Goal: Task Accomplishment & Management: Manage account settings

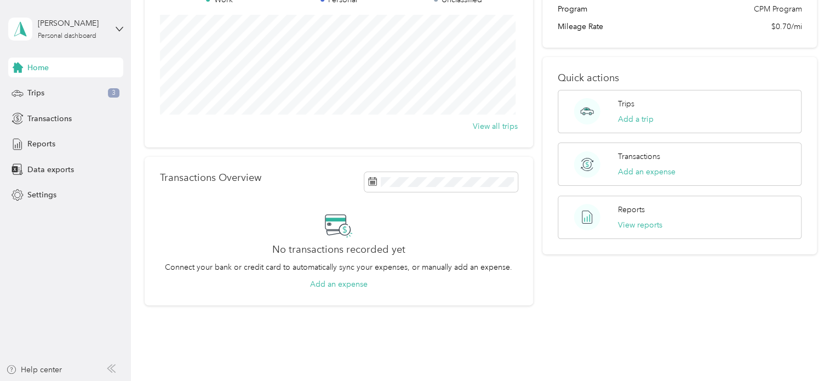
scroll to position [164, 0]
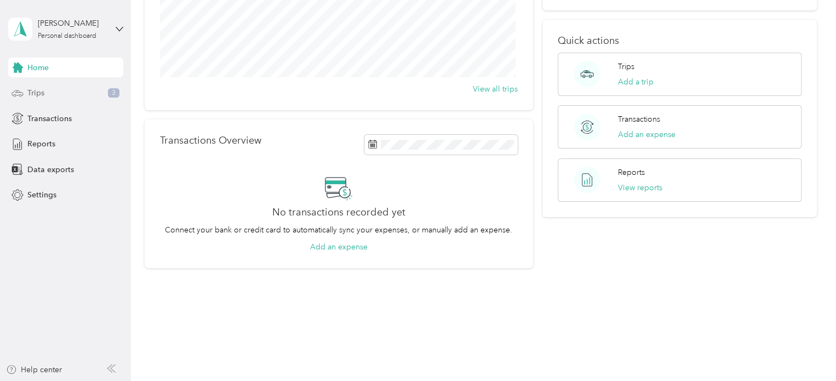
click at [39, 96] on span "Trips" at bounding box center [35, 93] width 17 height 12
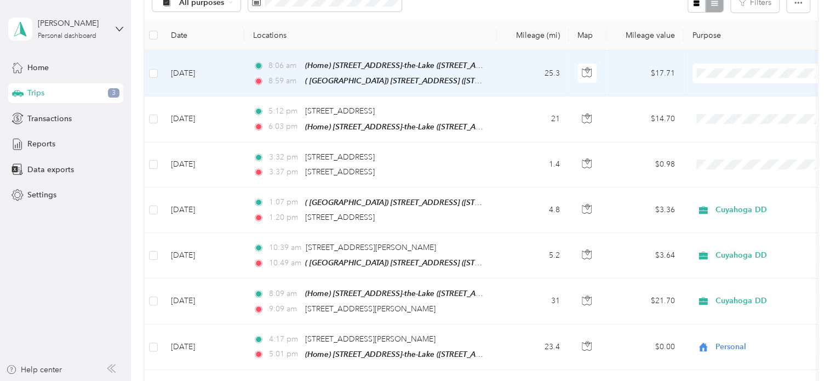
scroll to position [110, 0]
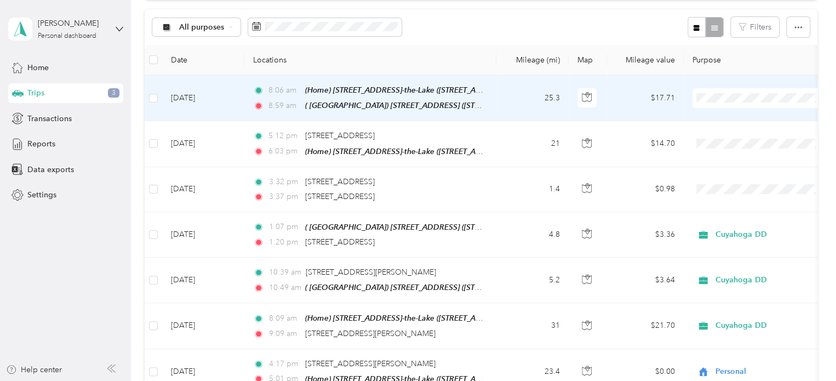
click at [749, 121] on li "Cuyahoga DD" at bounding box center [761, 117] width 136 height 19
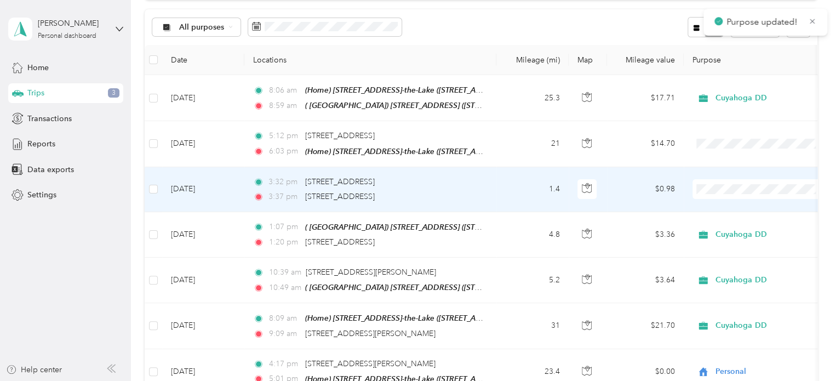
click at [731, 213] on ol "Cuyahoga DD Personal" at bounding box center [761, 217] width 136 height 38
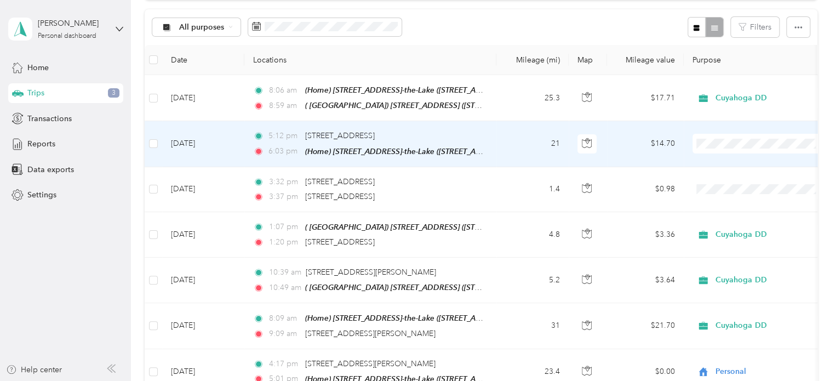
click at [746, 164] on span "Cuyahoga DD" at bounding box center [769, 163] width 101 height 12
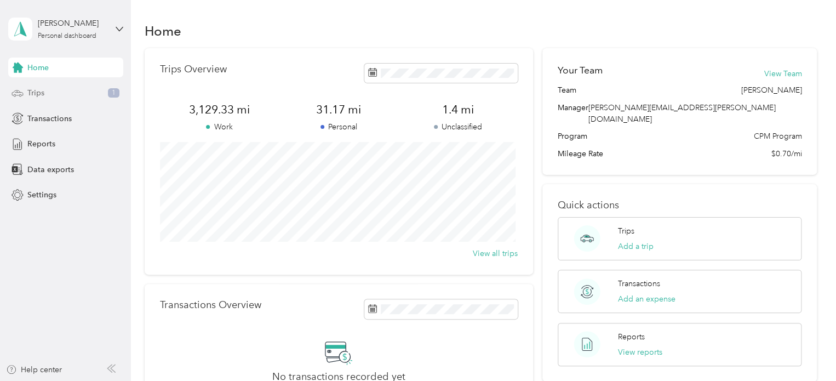
click at [45, 93] on div "Trips 1" at bounding box center [65, 93] width 115 height 20
